Goal: Task Accomplishment & Management: Manage account settings

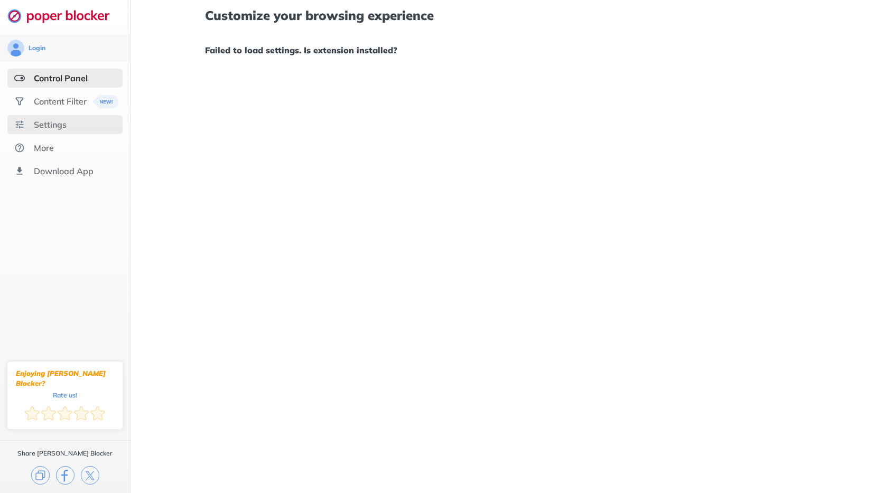
click at [67, 120] on div "Settings" at bounding box center [64, 124] width 115 height 19
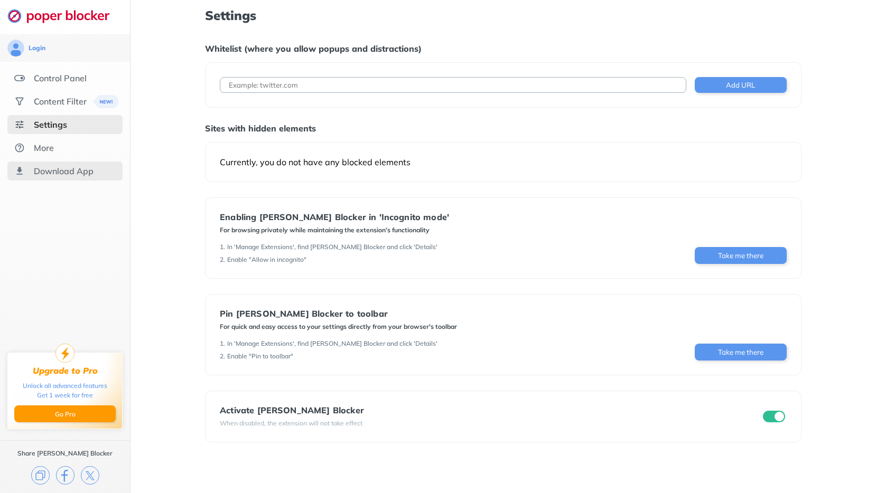
click at [89, 173] on div "Download App" at bounding box center [64, 171] width 60 height 11
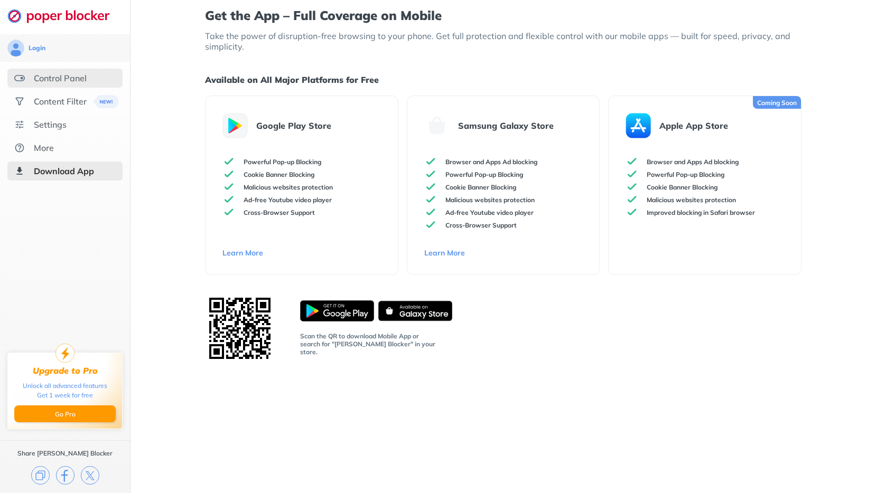
click at [43, 81] on div "Control Panel" at bounding box center [60, 78] width 53 height 11
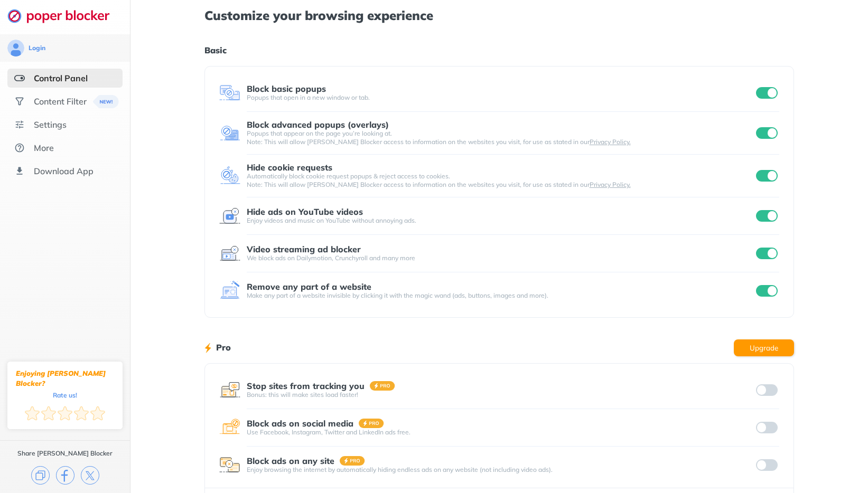
click at [491, 179] on div "Automatically block cookie request popups & reject access to cookies. Note: Thi…" at bounding box center [500, 180] width 507 height 17
click at [477, 234] on div "Hide ads on YouTube videos Enjoy videos and music on YouTube without annoying a…" at bounding box center [499, 217] width 561 height 38
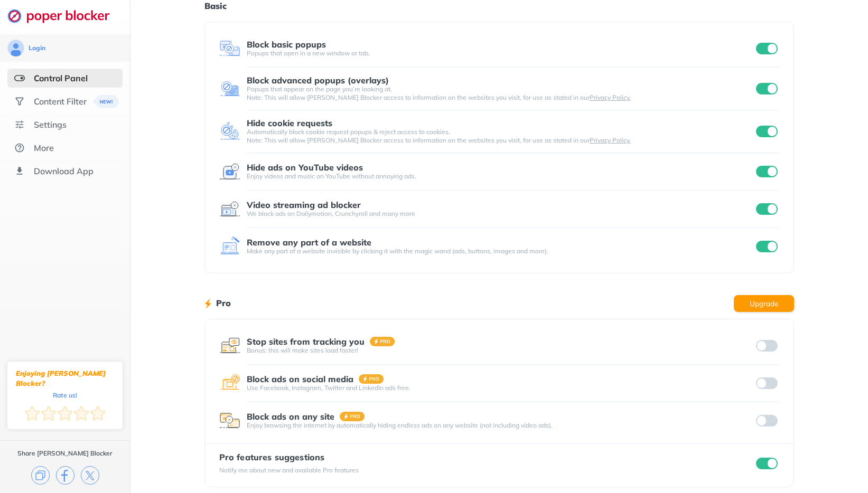
scroll to position [53, 0]
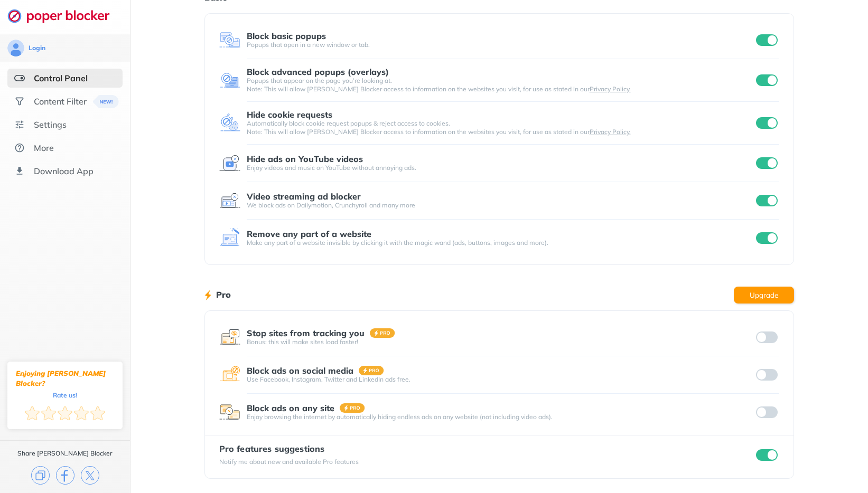
click at [776, 460] on div at bounding box center [767, 455] width 26 height 15
click at [757, 457] on input "checkbox" at bounding box center [767, 456] width 22 height 12
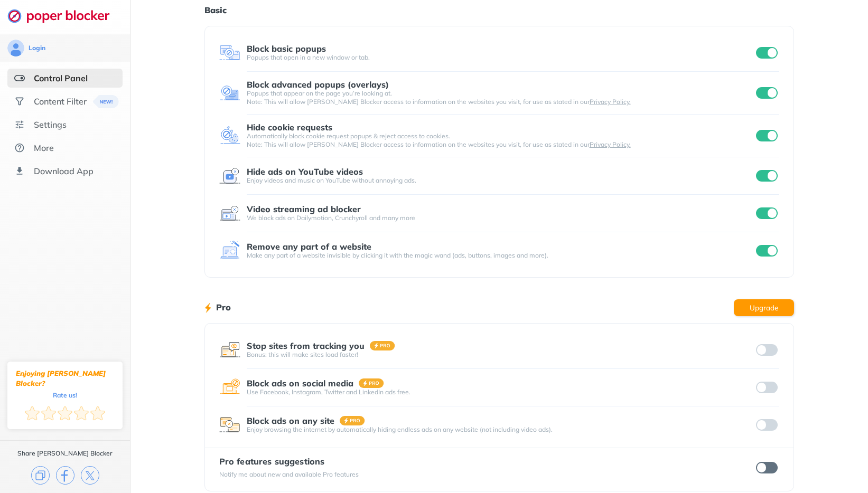
scroll to position [0, 0]
